Goal: Task Accomplishment & Management: Manage account settings

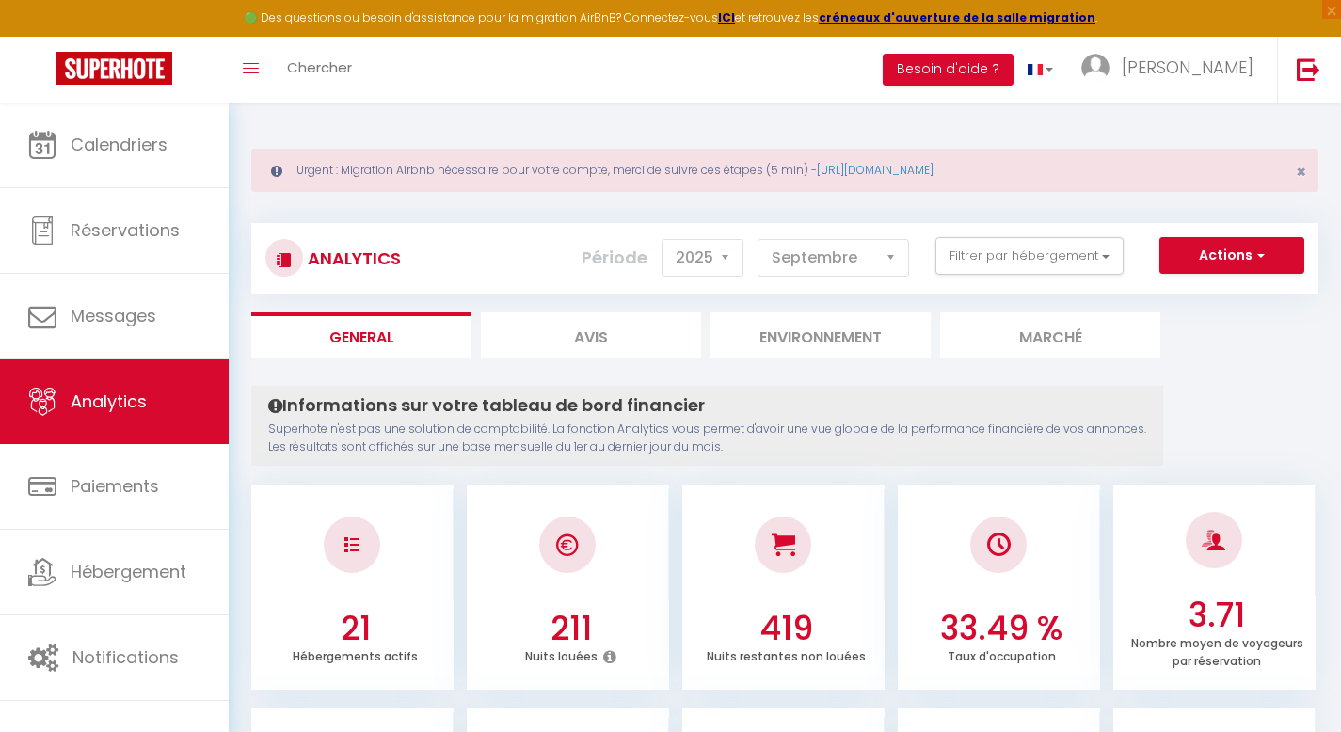
select select "2025"
select select "9"
click at [491, 77] on div "Toggle menubar Chercher BUTTON Besoin d'aide ? [PERSON_NAME] Équipe" at bounding box center [731, 70] width 1190 height 66
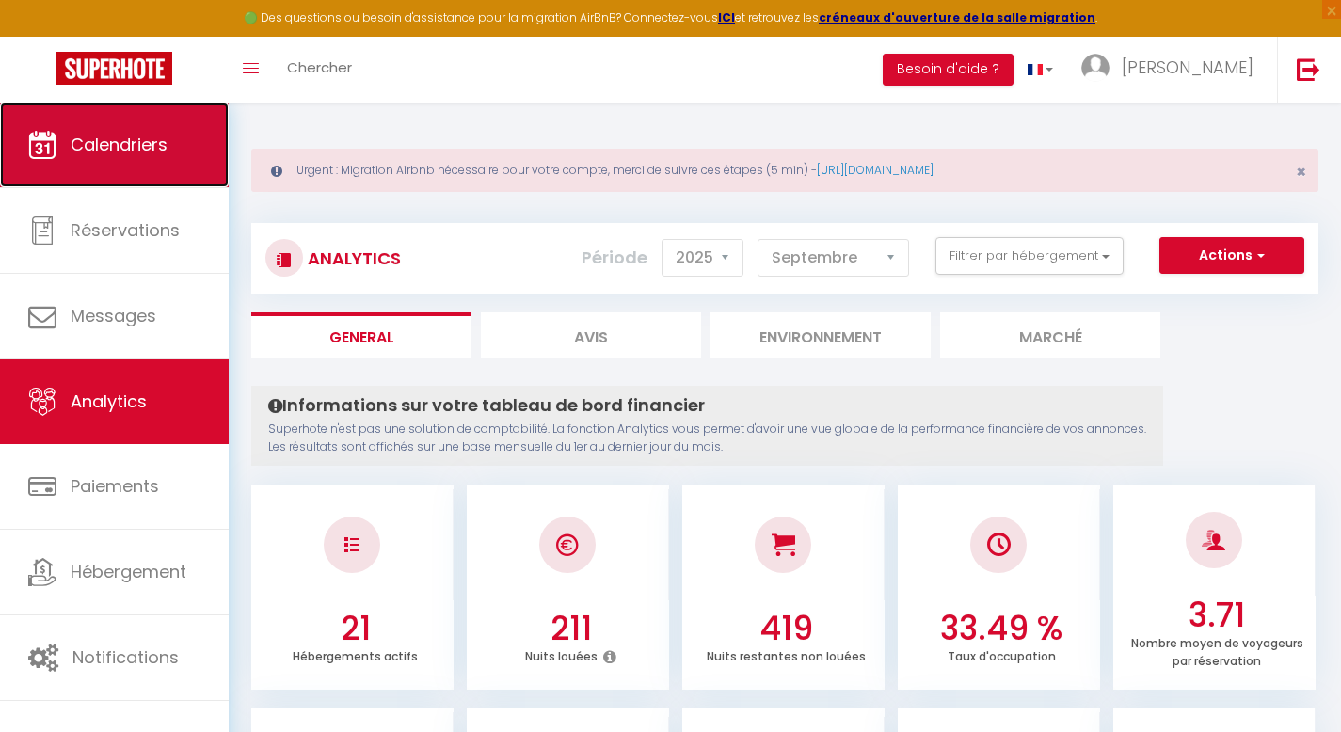
click at [132, 150] on span "Calendriers" at bounding box center [119, 145] width 97 height 24
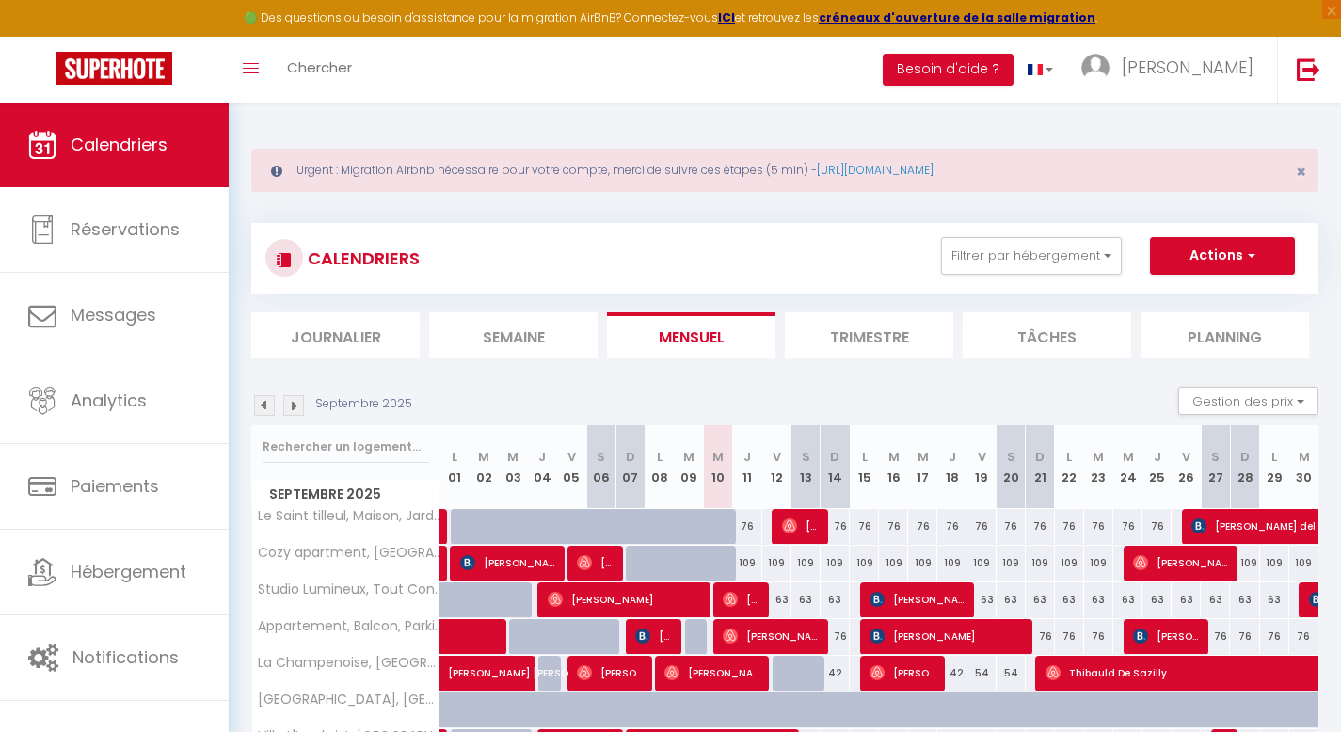
click at [310, 361] on div "CALENDRIERS Filtrer par hébergement Logements désactivés [GEOGRAPHIC_DATA], Con…" at bounding box center [784, 641] width 1067 height 873
click at [343, 326] on li "Journalier" at bounding box center [335, 335] width 168 height 46
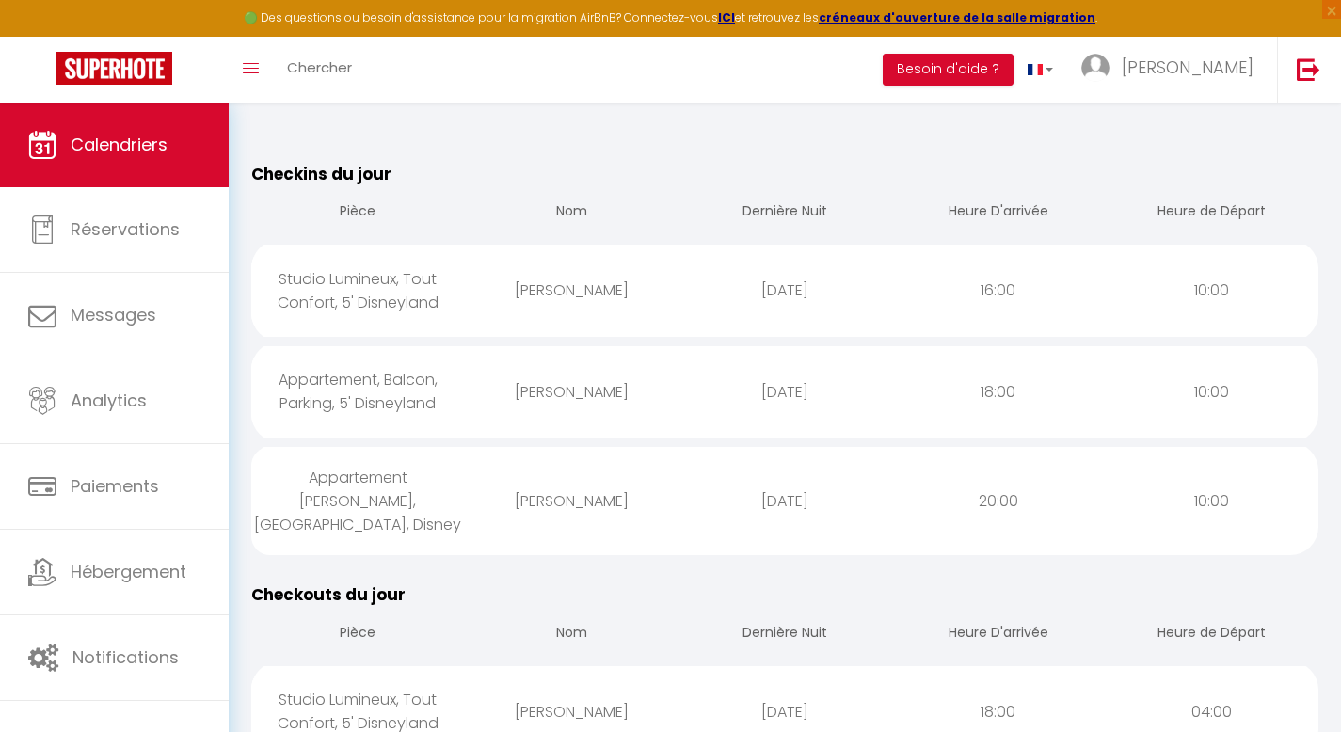
scroll to position [266, 0]
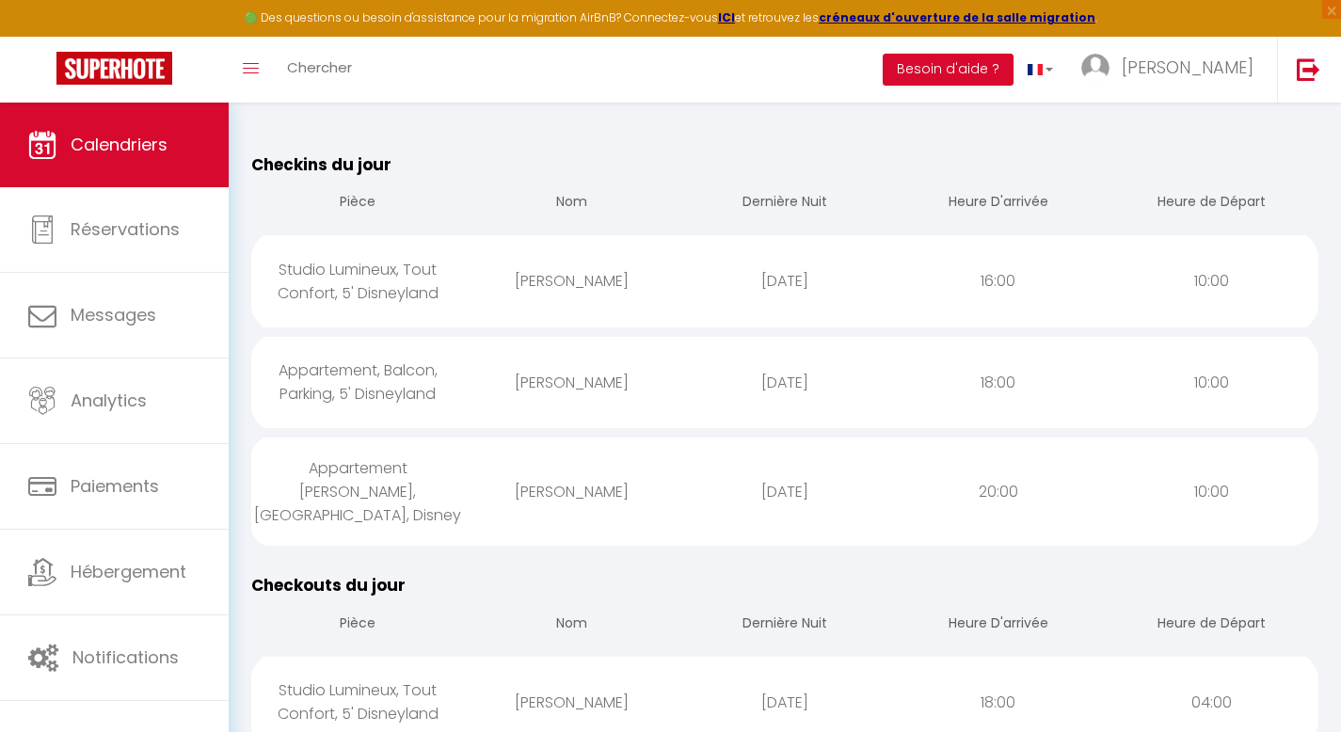
click at [469, 482] on div "[PERSON_NAME]" at bounding box center [572, 491] width 214 height 61
select select "0"
select select "1"
select select
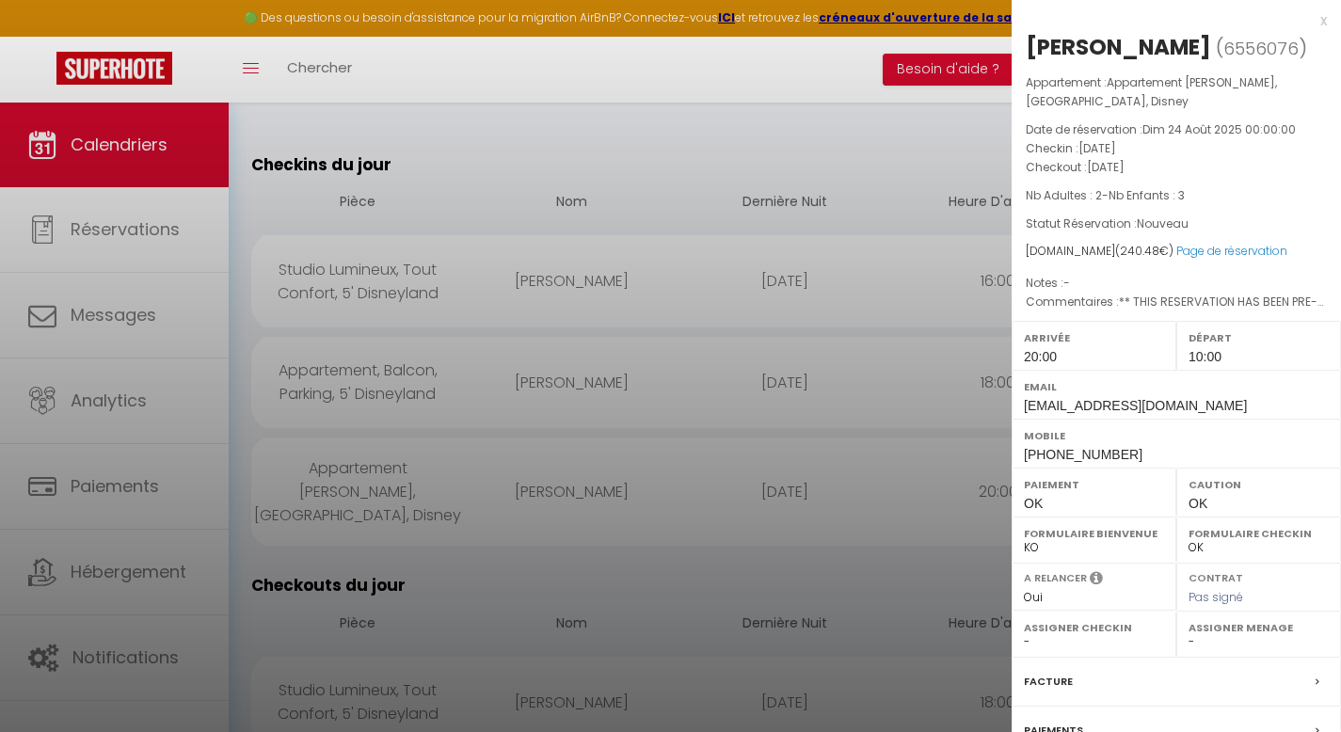
select select "50511"
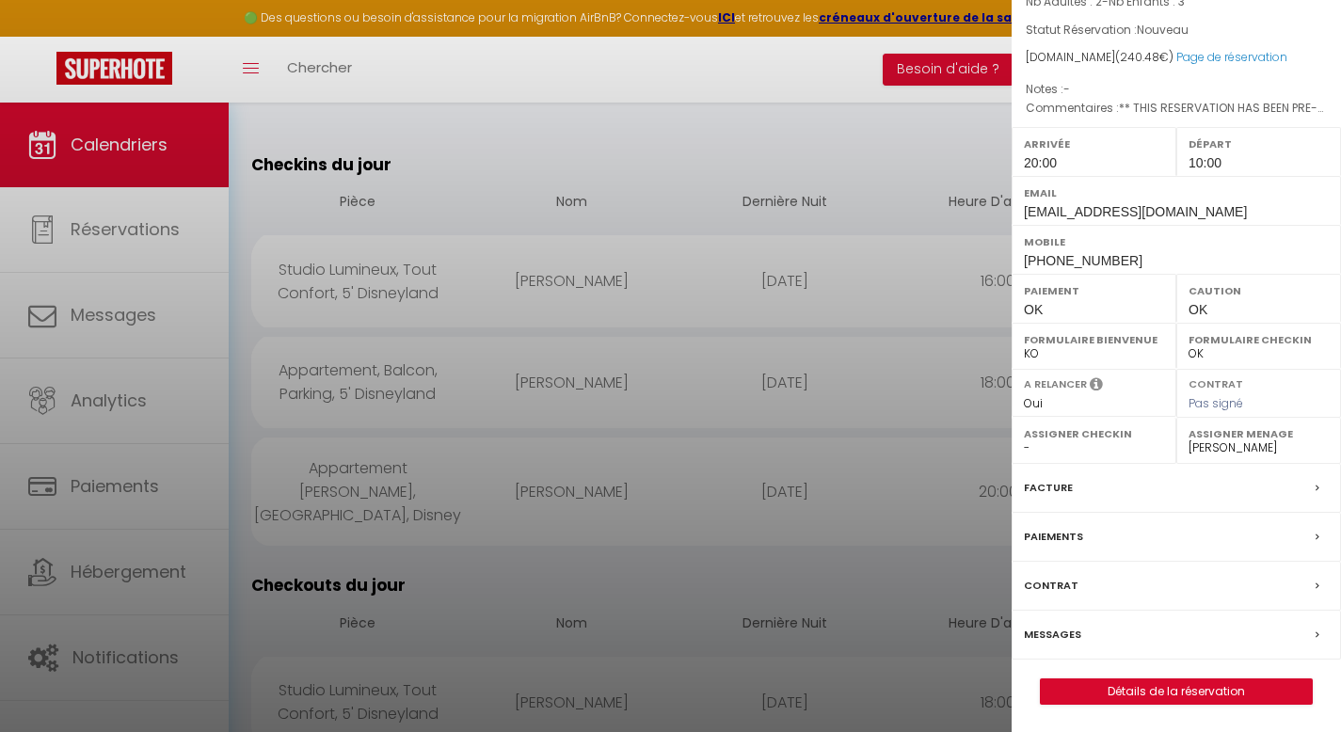
click at [1038, 634] on label "Messages" at bounding box center [1052, 635] width 57 height 20
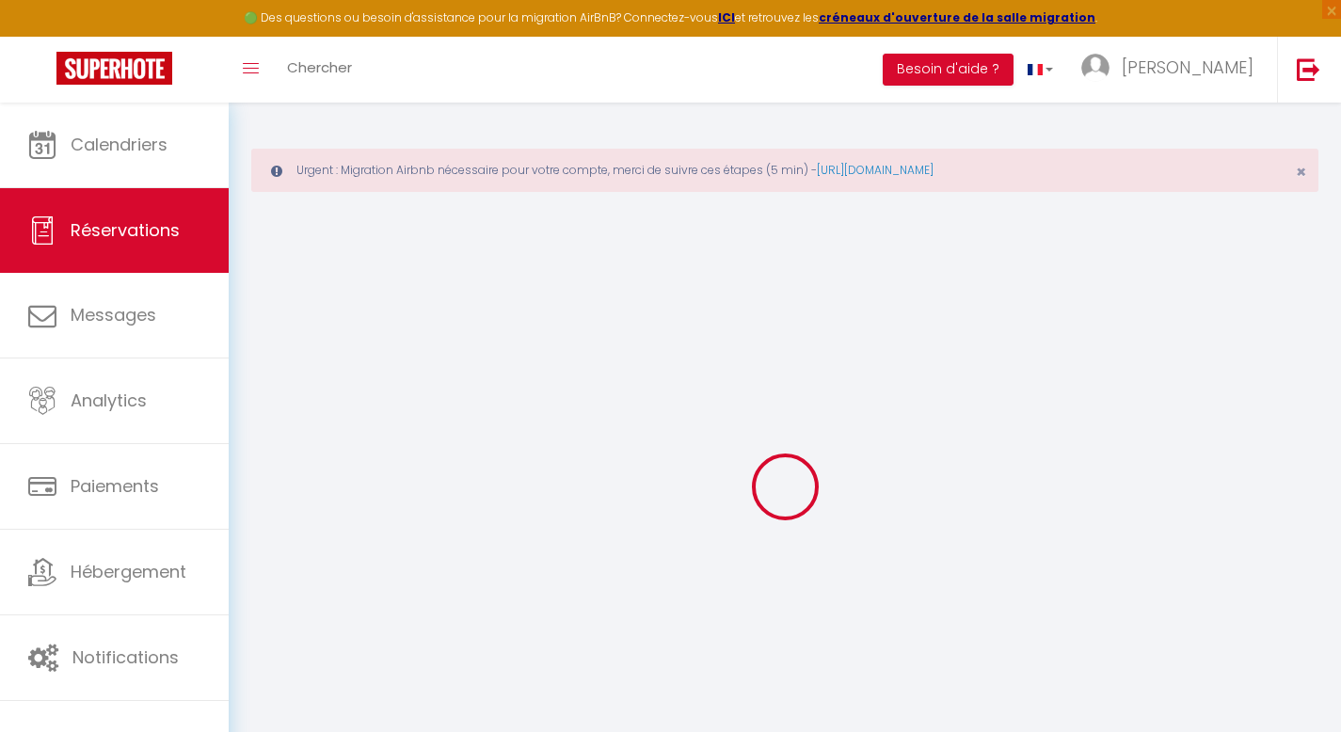
select select
checkbox input "false"
type textarea "** THIS RESERVATION HAS BEEN PRE-PAID ** Reservation has a cancellation grace p…"
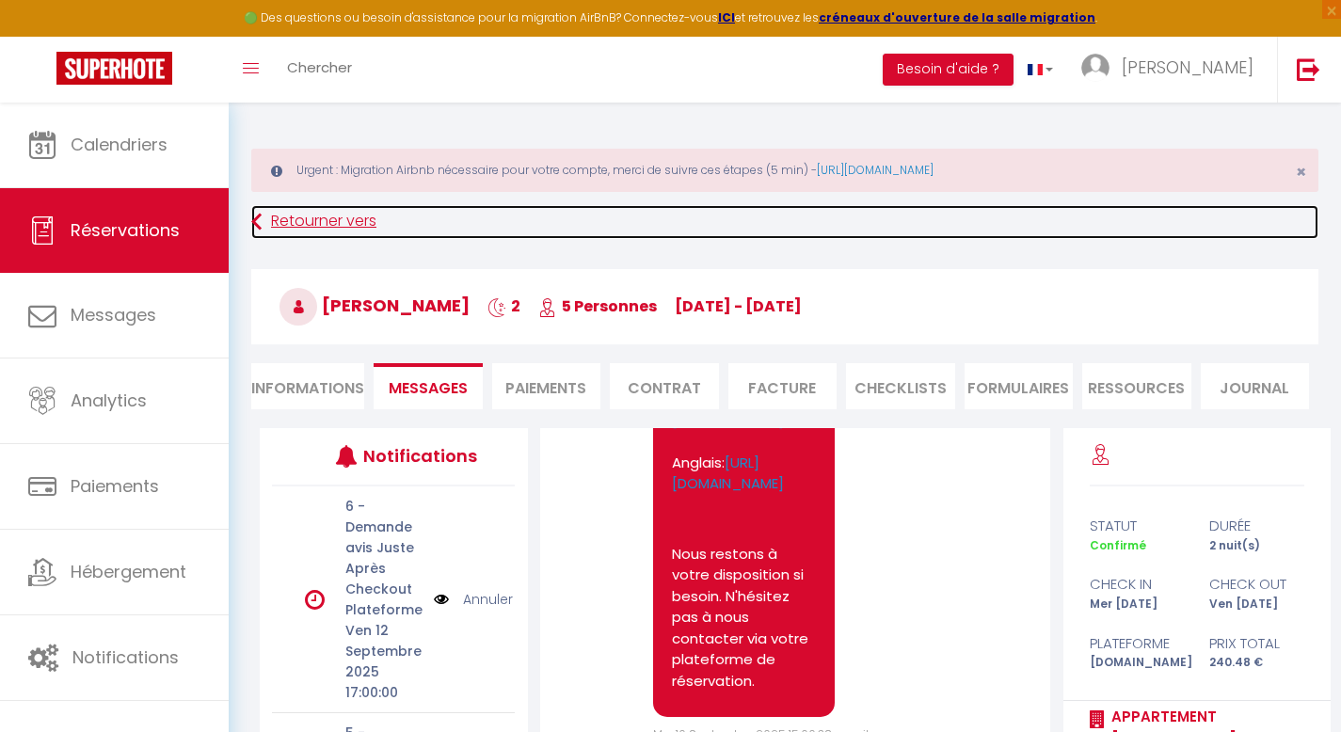
click at [323, 229] on link "Retourner vers" at bounding box center [784, 222] width 1067 height 34
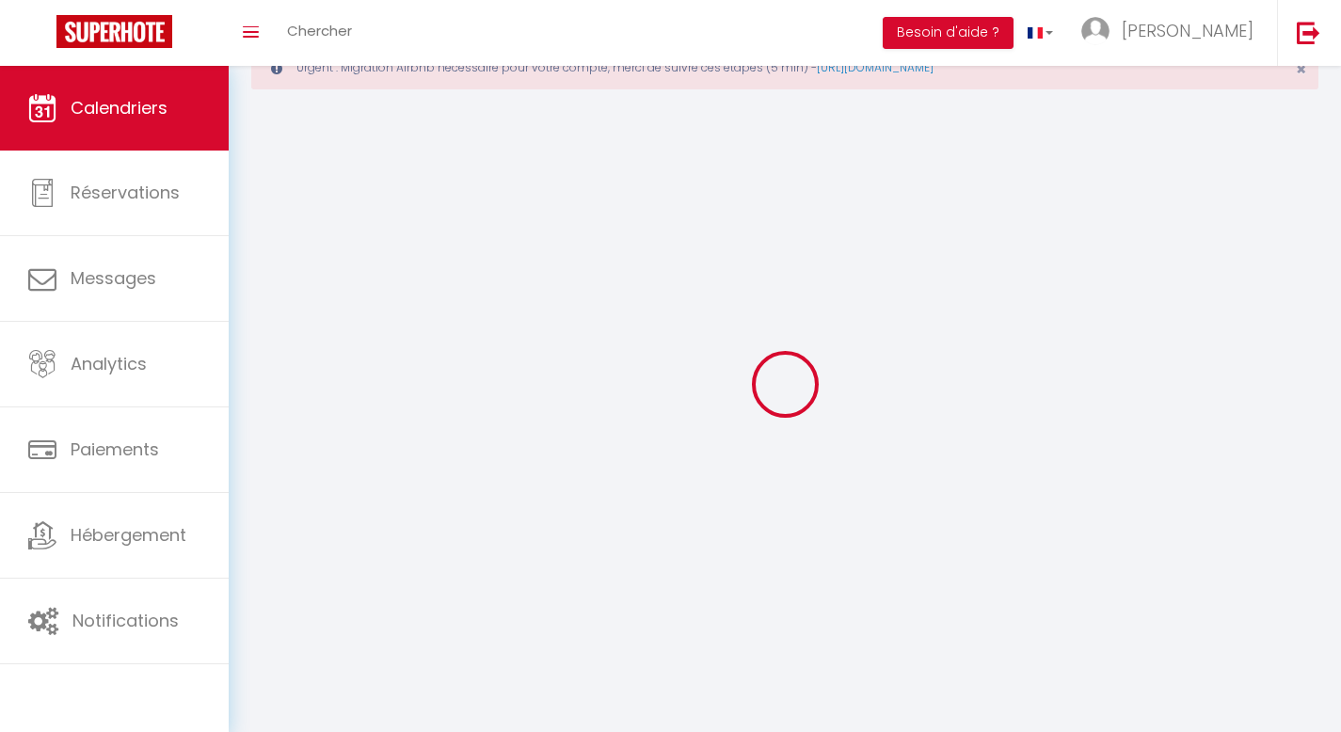
scroll to position [103, 0]
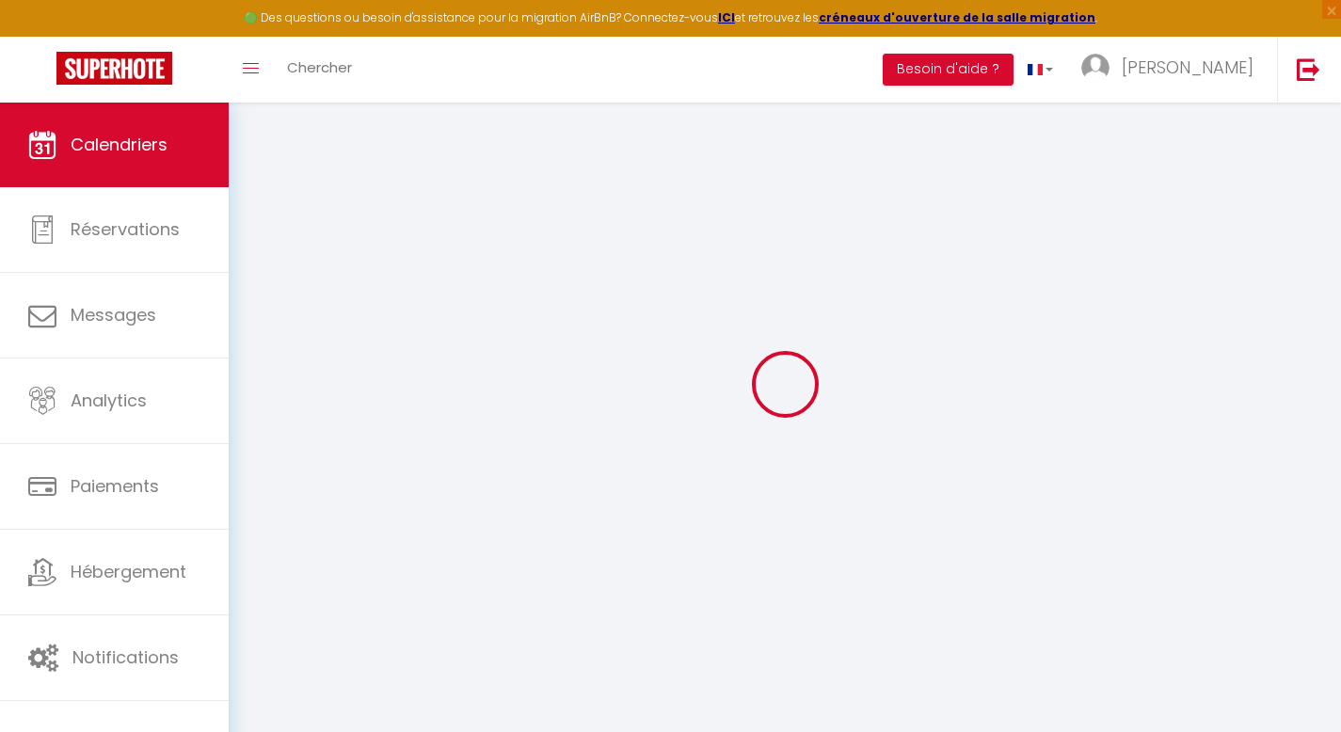
select select
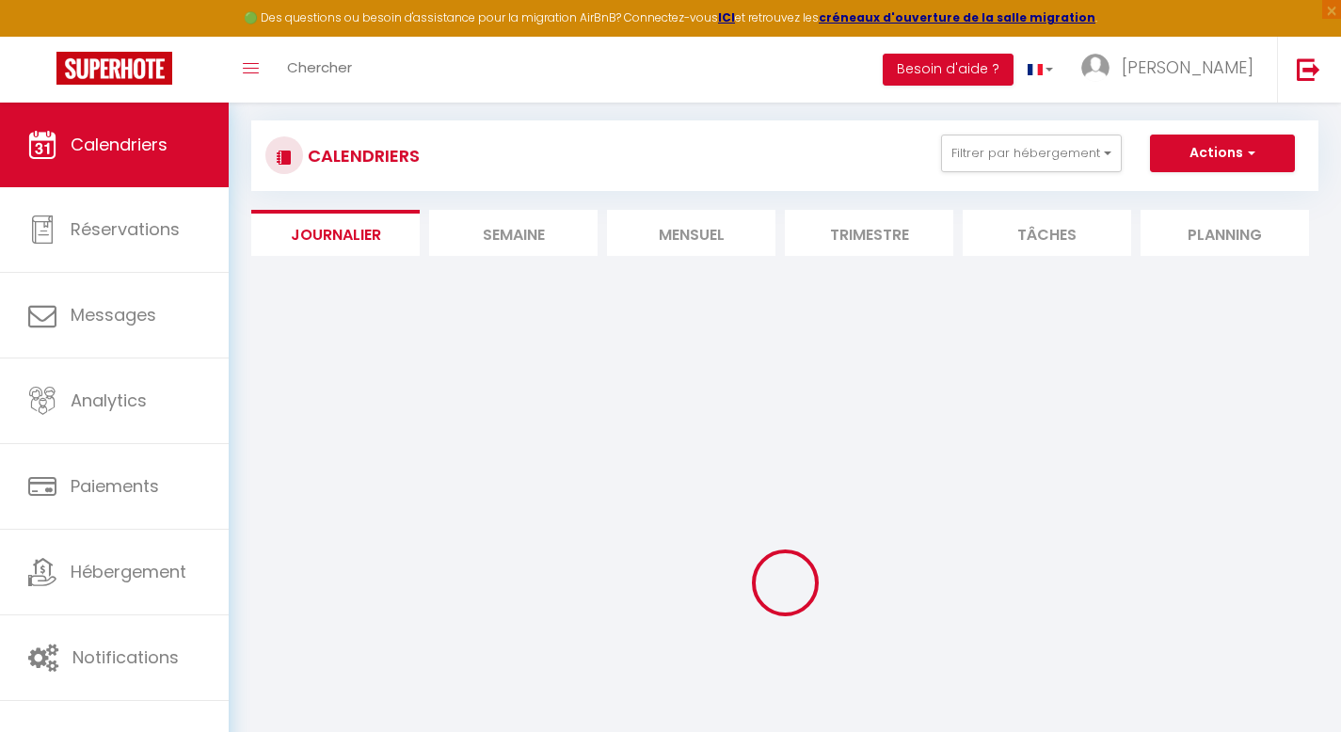
select select
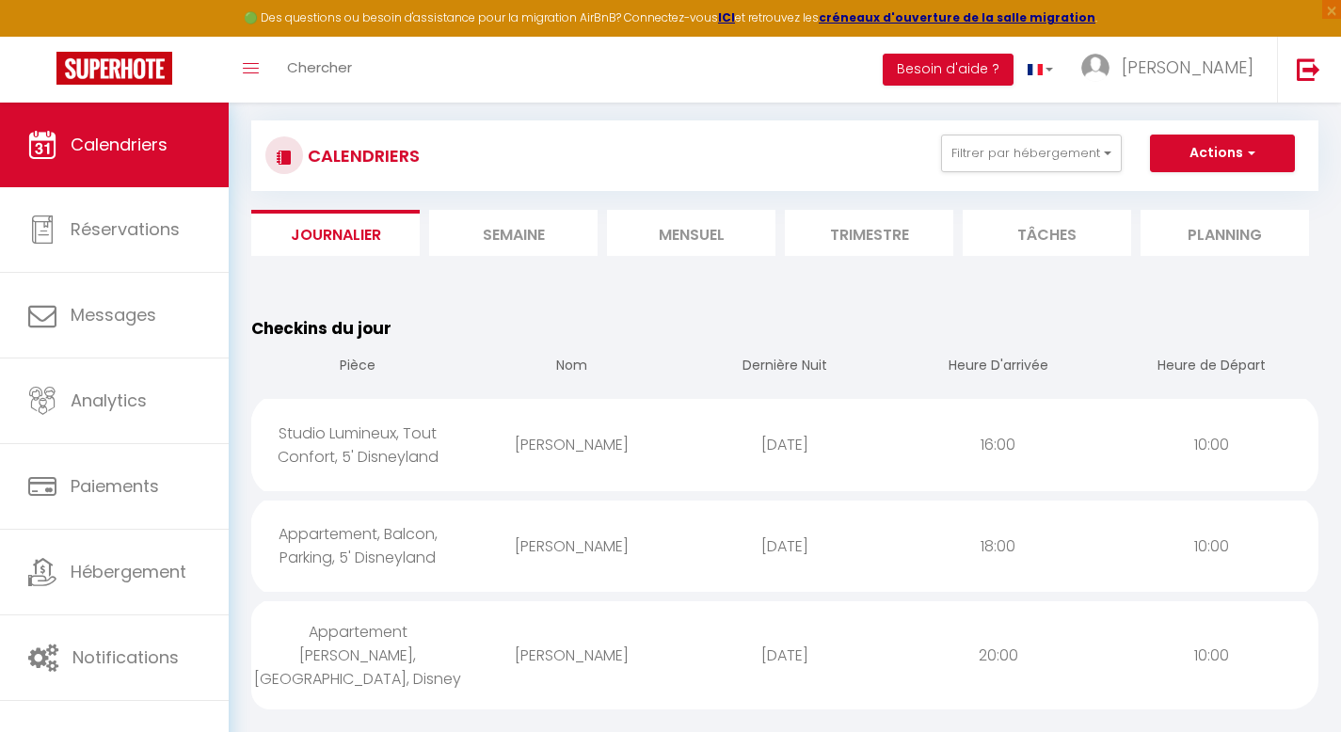
click at [372, 544] on div "Appartement, Balcon, Parking, 5' Disneyland" at bounding box center [358, 545] width 214 height 85
select select "0"
select select "1"
select select
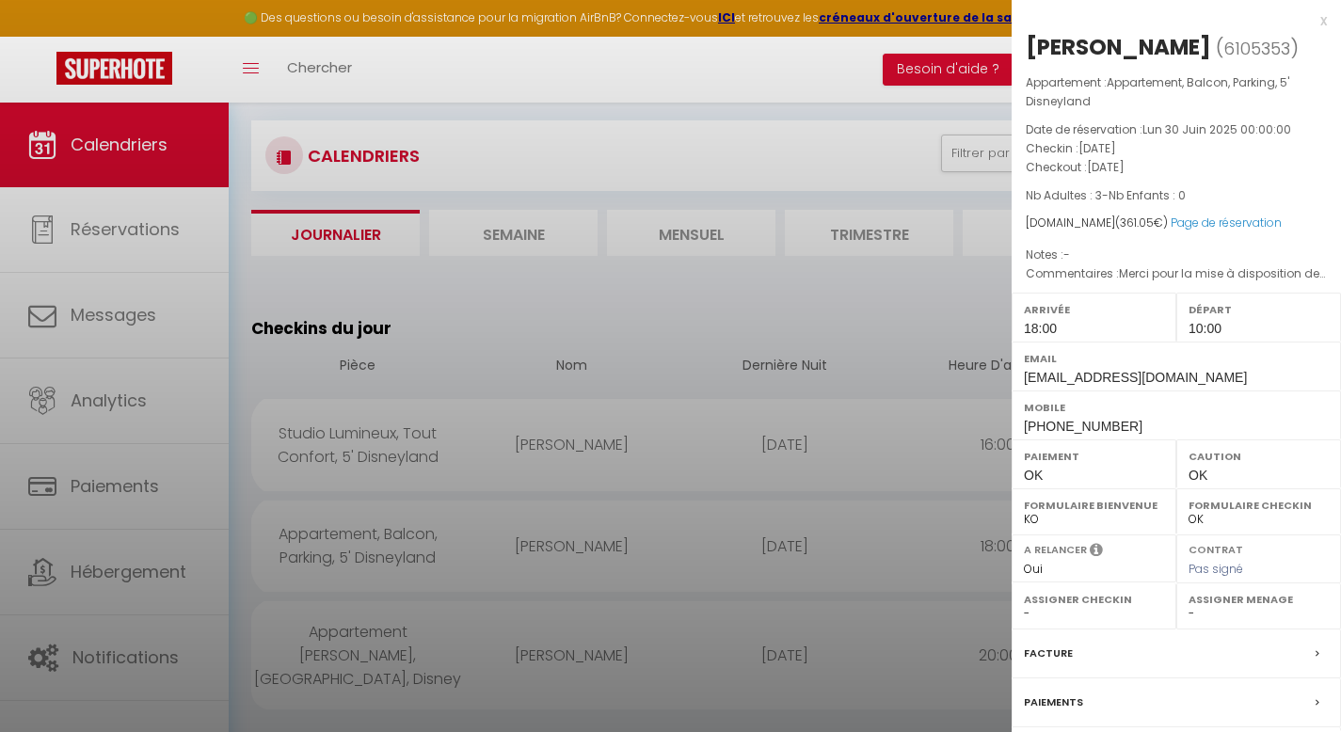
select select "25815"
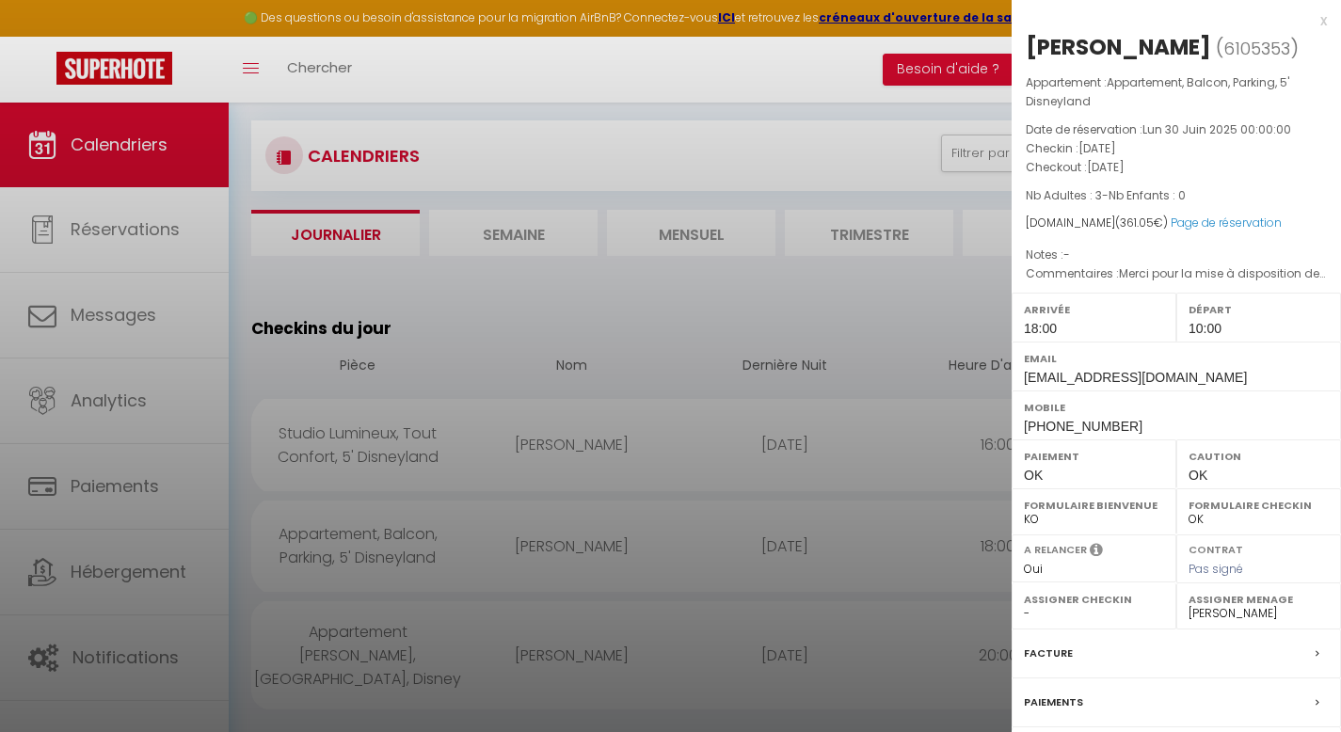
scroll to position [196, 0]
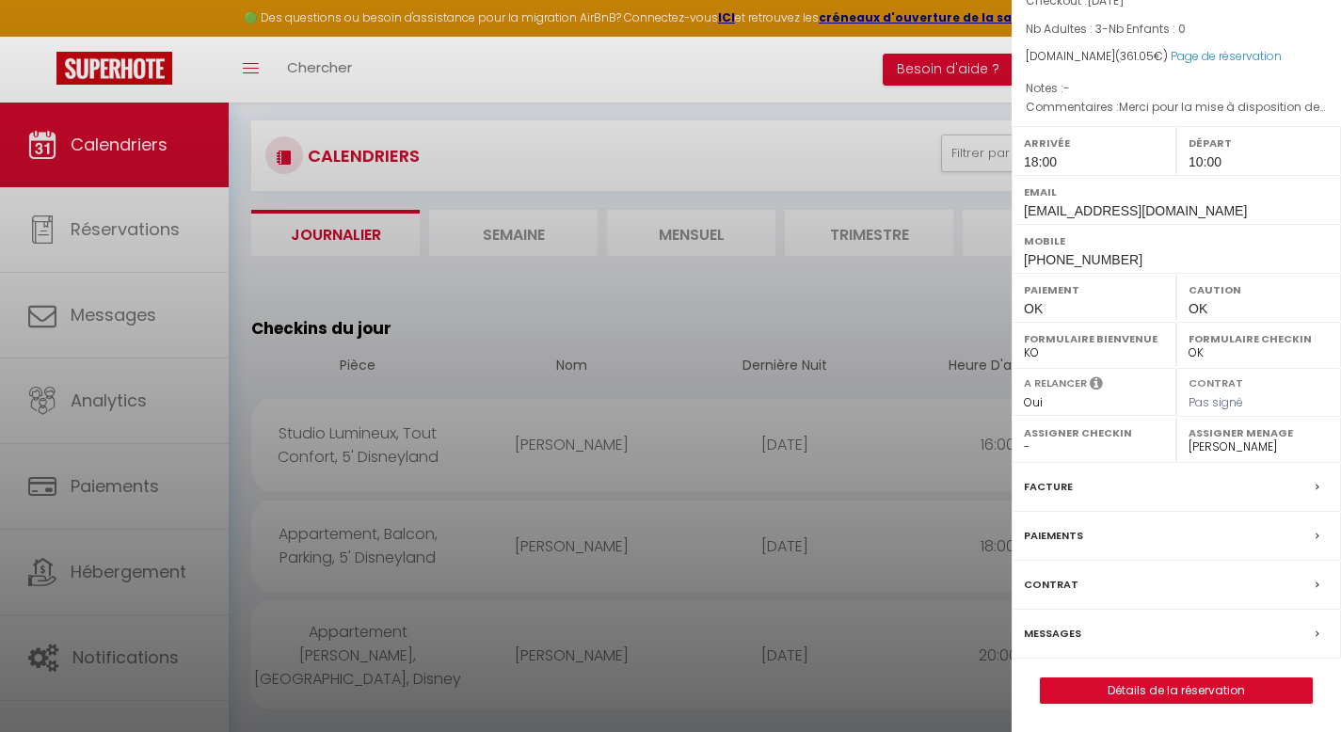
click at [1058, 628] on label "Messages" at bounding box center [1052, 634] width 57 height 20
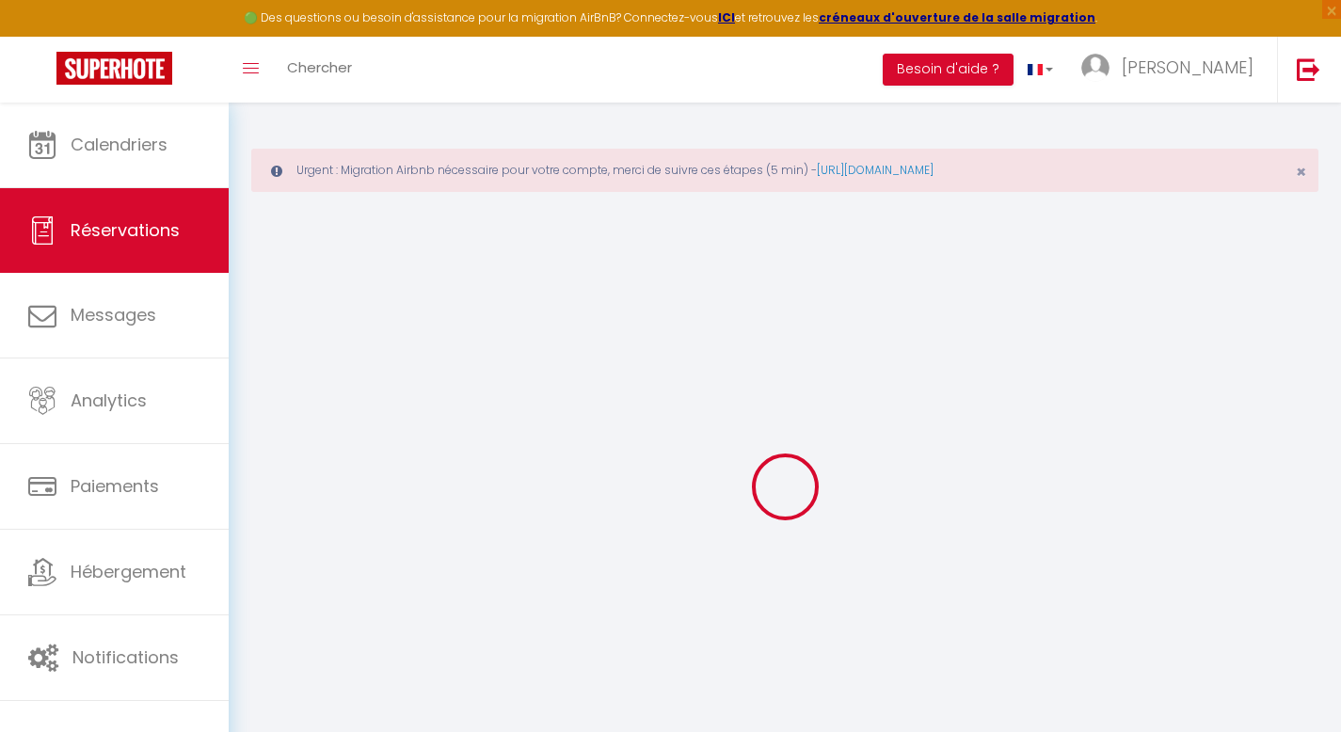
select select
checkbox input "false"
type voyageur0 "Merci pour la mise à disposition de votre appartement L heure d arrivée est app…"
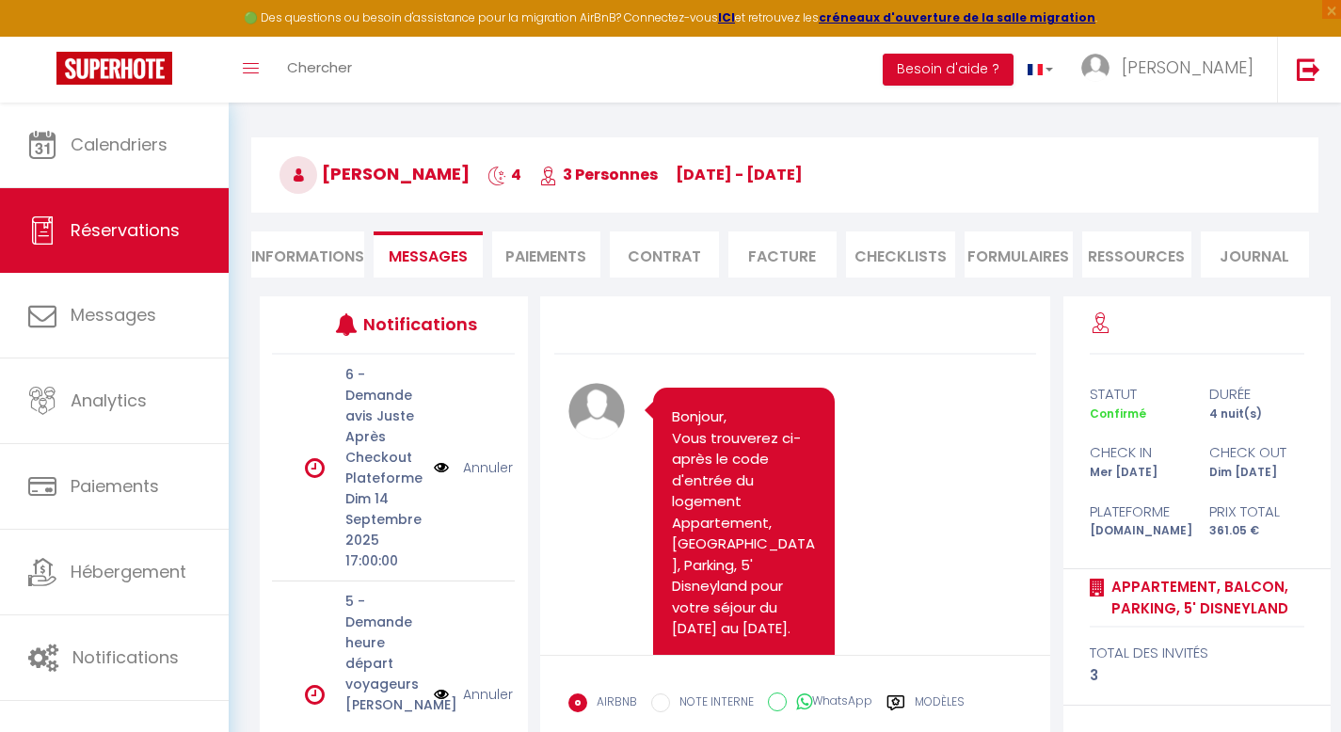
click at [551, 58] on div "Toggle menubar Chercher BUTTON Besoin d'aide ? [PERSON_NAME] Équipe" at bounding box center [731, 70] width 1190 height 66
